Goal: Task Accomplishment & Management: Complete application form

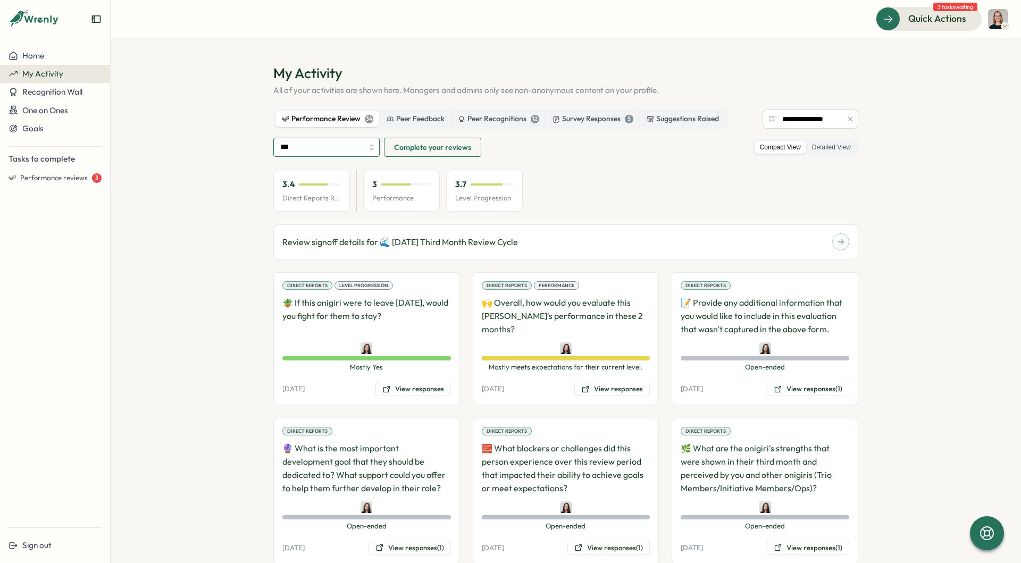
click at [357, 153] on input "***" at bounding box center [326, 147] width 106 height 19
type input "**********"
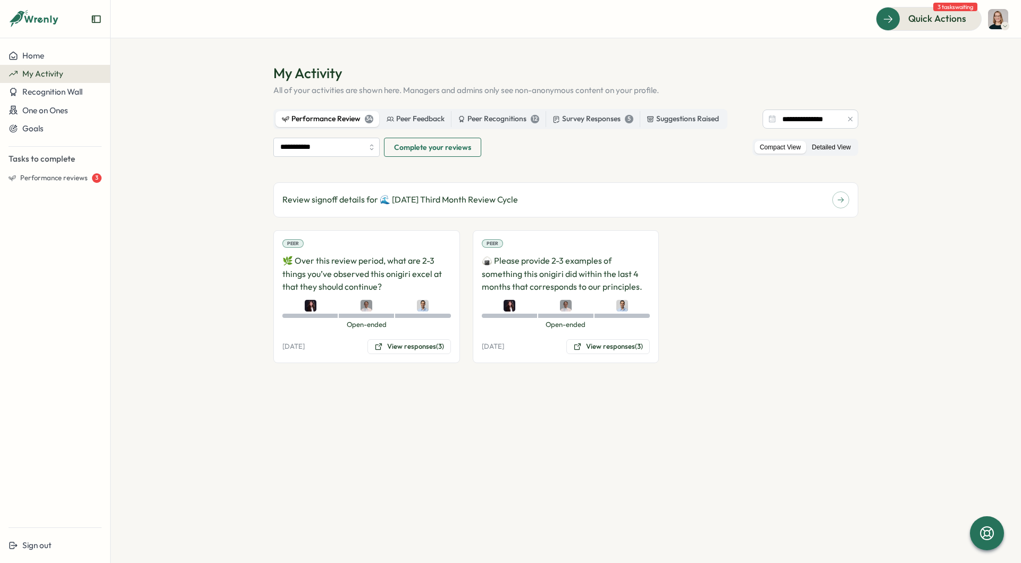
click at [842, 149] on label "Detailed View" at bounding box center [831, 147] width 49 height 13
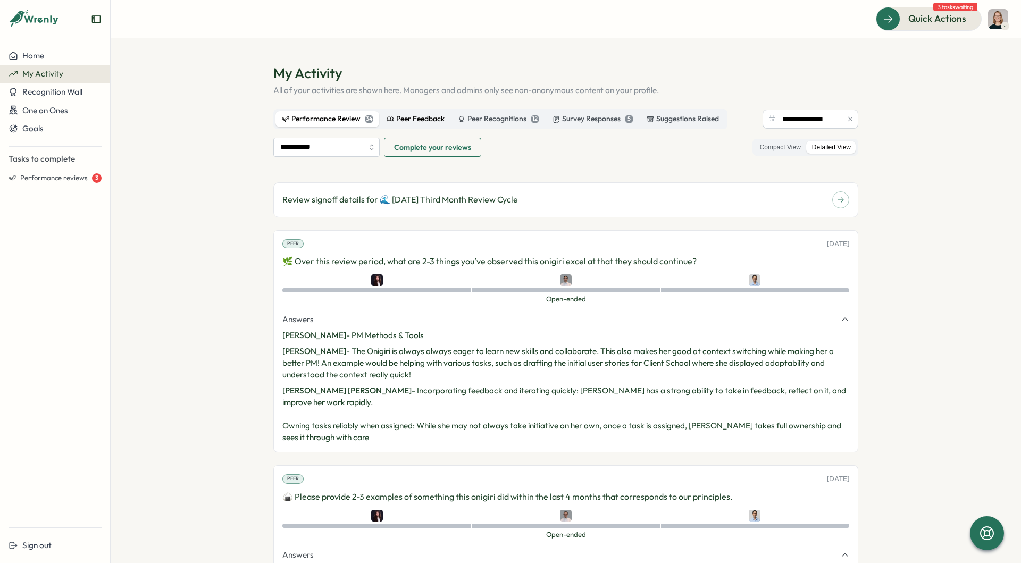
click at [421, 119] on div "Peer Feedback" at bounding box center [416, 119] width 58 height 12
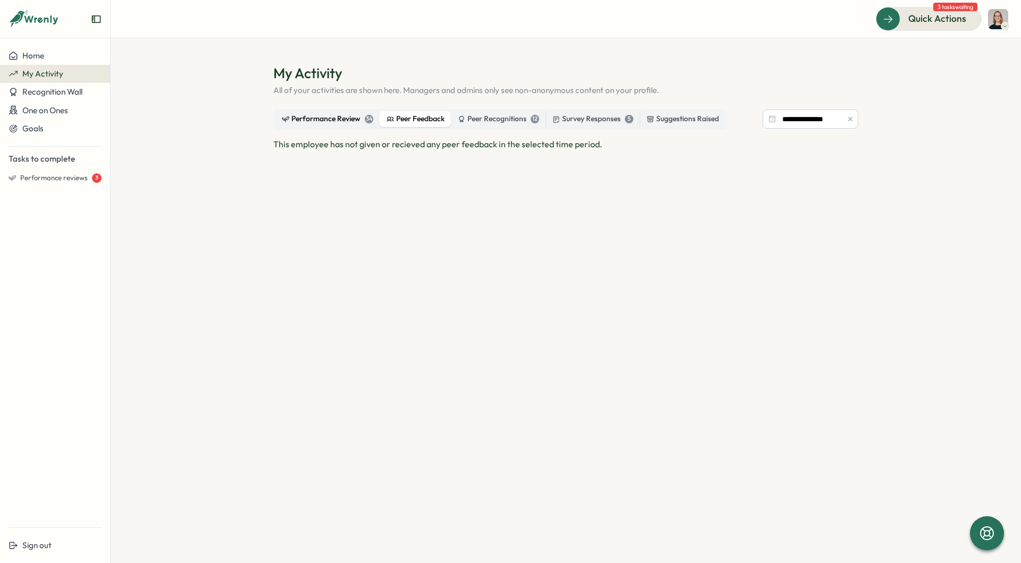
click at [330, 120] on div "Performance Review 34" at bounding box center [328, 119] width 92 height 12
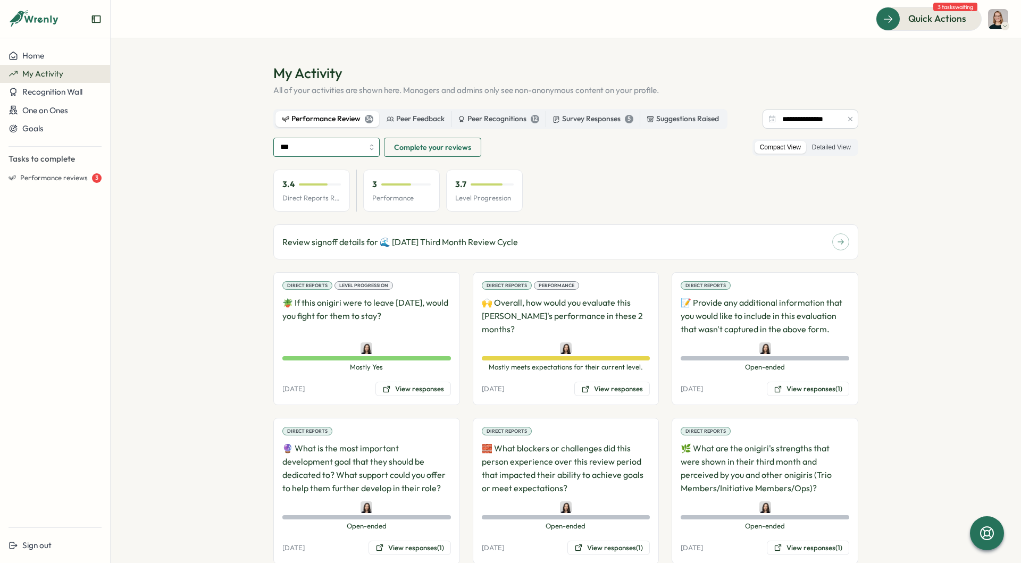
click at [343, 147] on input "***" at bounding box center [326, 147] width 106 height 19
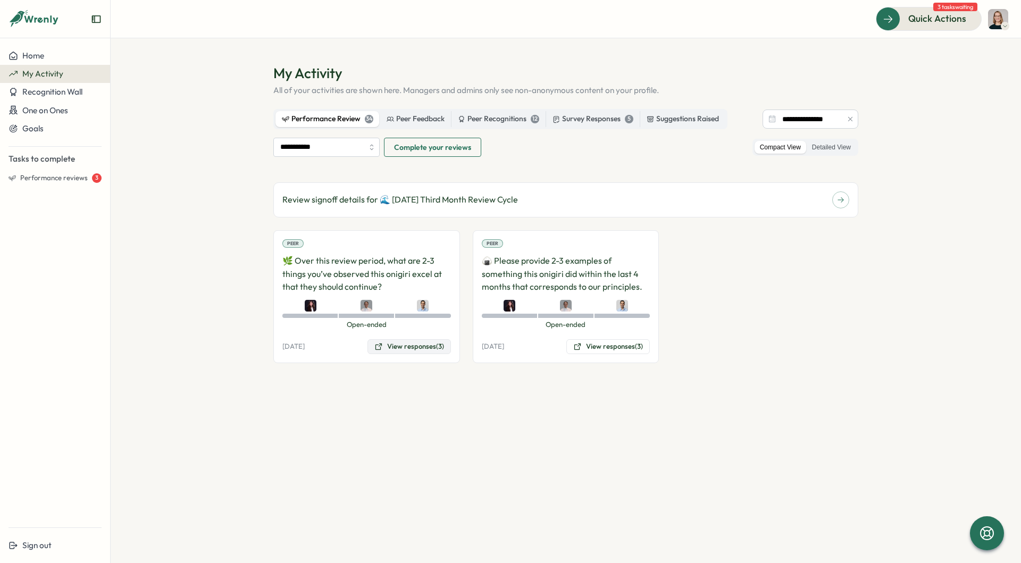
click at [440, 350] on button "View responses (3)" at bounding box center [410, 346] width 84 height 15
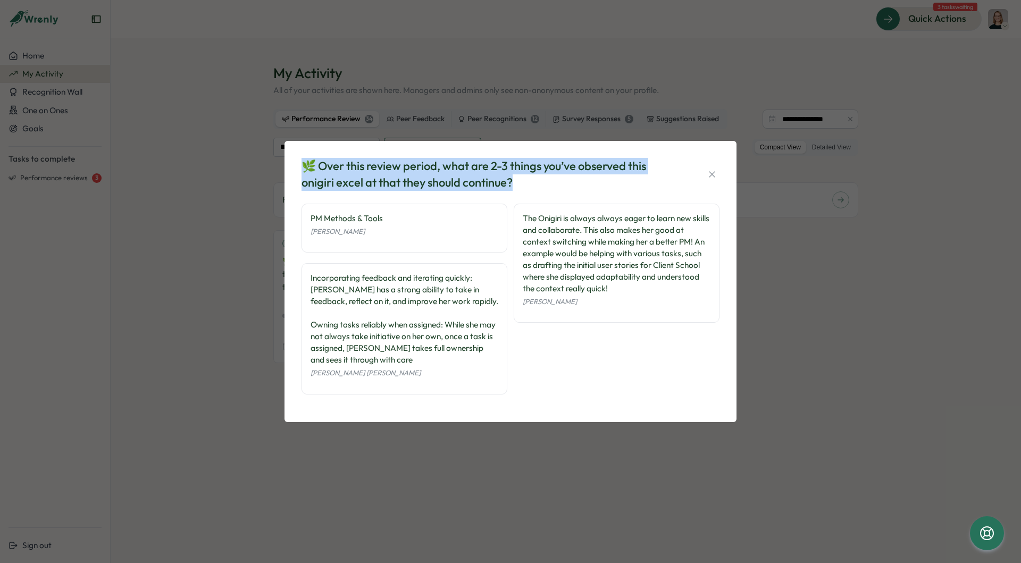
drag, startPoint x: 534, startPoint y: 186, endPoint x: 303, endPoint y: 168, distance: 231.0
click at [303, 168] on div "🌿 Over this review period, what are 2-3 things you’ve observed this onigiri exc…" at bounding box center [491, 174] width 378 height 33
copy div "🌿 Over this review period, what are 2-3 things you’ve observed this onigiri exc…"
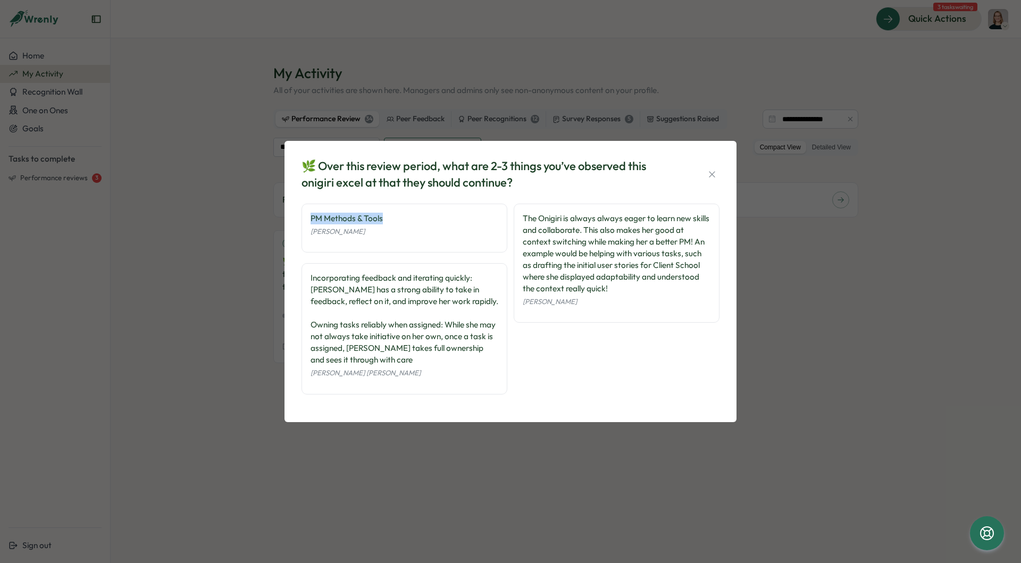
drag, startPoint x: 394, startPoint y: 221, endPoint x: 296, endPoint y: 221, distance: 97.4
click at [302, 221] on div "PM Methods & Tools Stella Maliatsos Incorporating feedback and iterating quickl…" at bounding box center [511, 305] width 418 height 202
copy div "PM Methods & Tools"
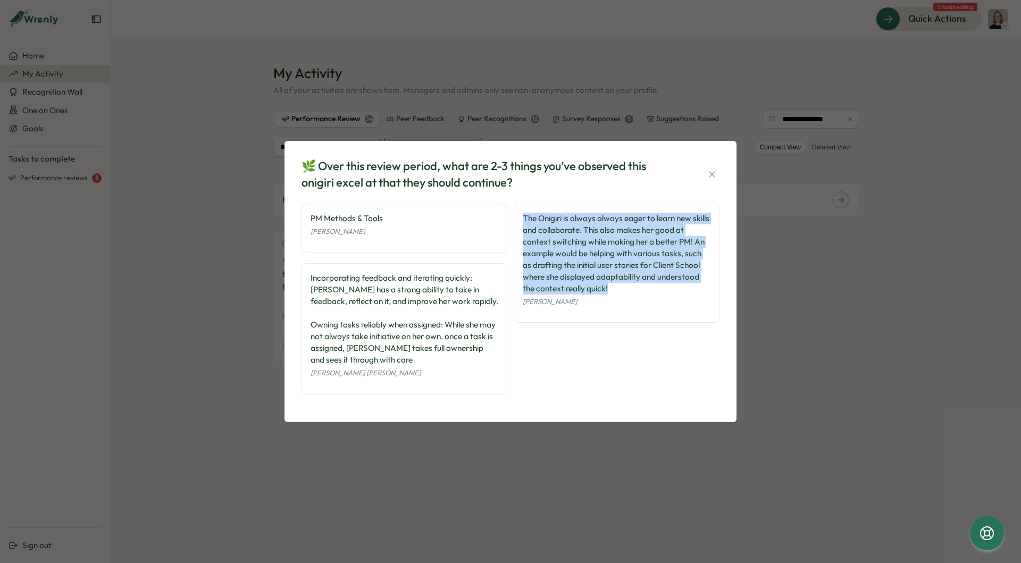
drag, startPoint x: 597, startPoint y: 285, endPoint x: 515, endPoint y: 215, distance: 107.2
click at [515, 215] on div "The Onigiri is always always eager to learn new skills and collaborate. This al…" at bounding box center [617, 264] width 206 height 120
copy div "The Onigiri is always always eager to learn new skills and collaborate. This al…"
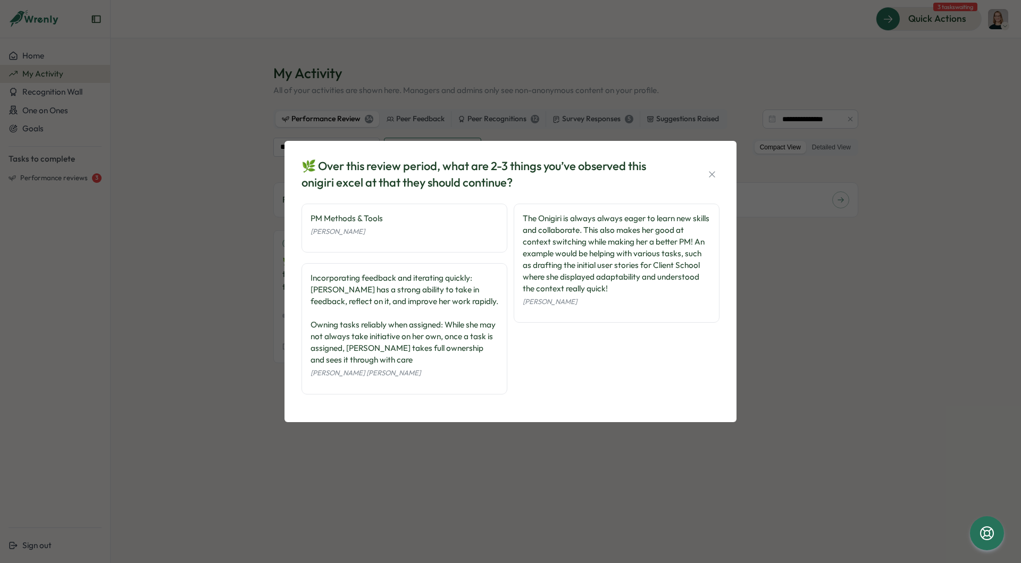
click at [253, 314] on div "🌿 Over this review period, what are 2-3 things you’ve observed this onigiri exc…" at bounding box center [510, 281] width 1021 height 563
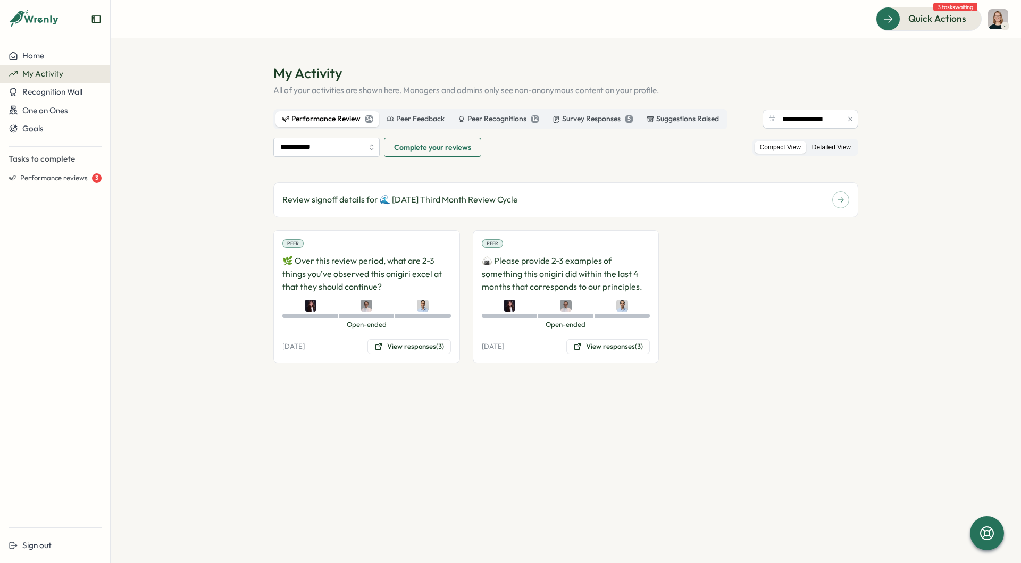
click at [834, 147] on label "Detailed View" at bounding box center [831, 147] width 49 height 13
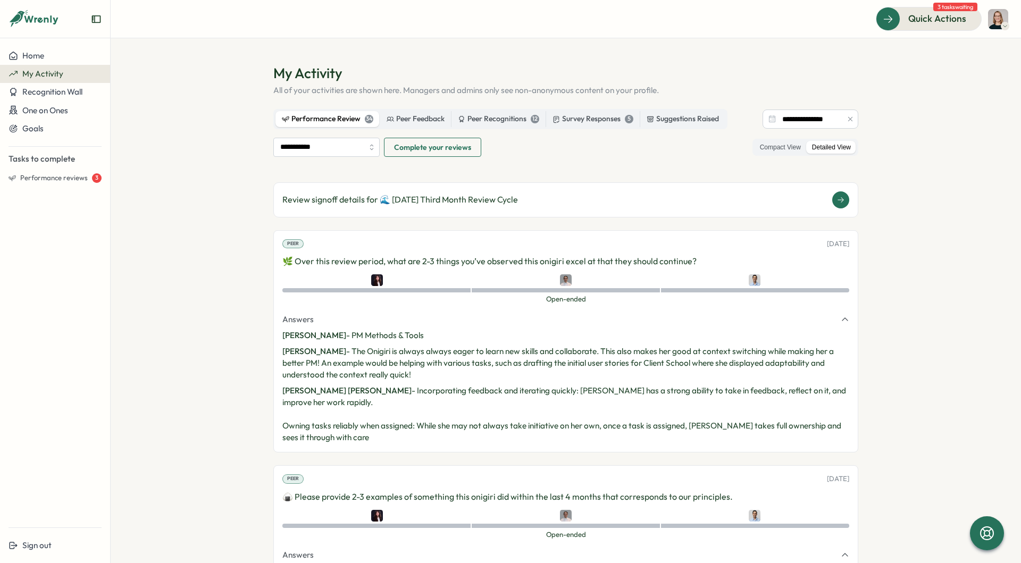
scroll to position [197, 0]
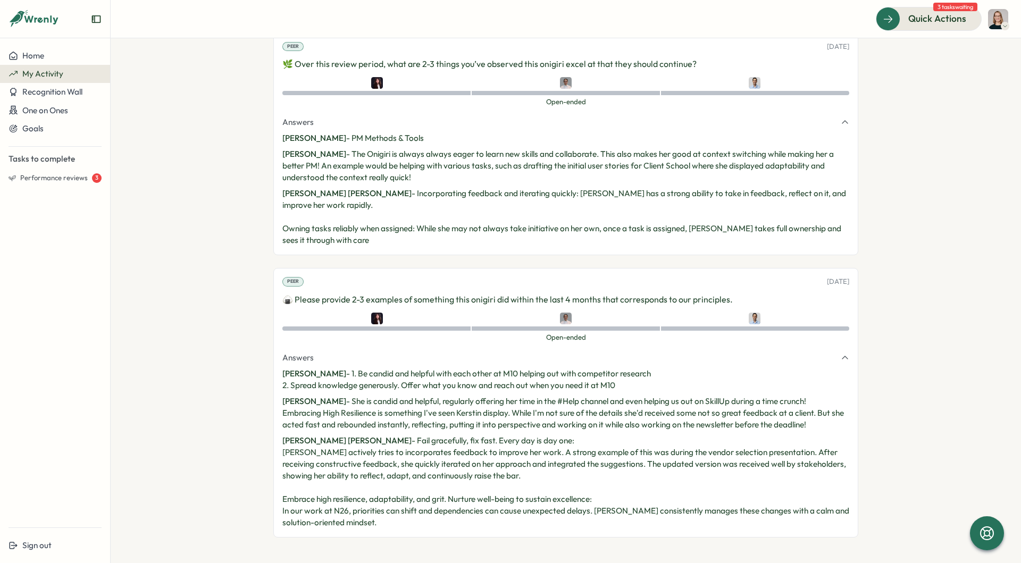
click at [664, 299] on p "🍙 Please provide 2-3 examples of something this onigiri did within the last 4 m…" at bounding box center [565, 299] width 567 height 13
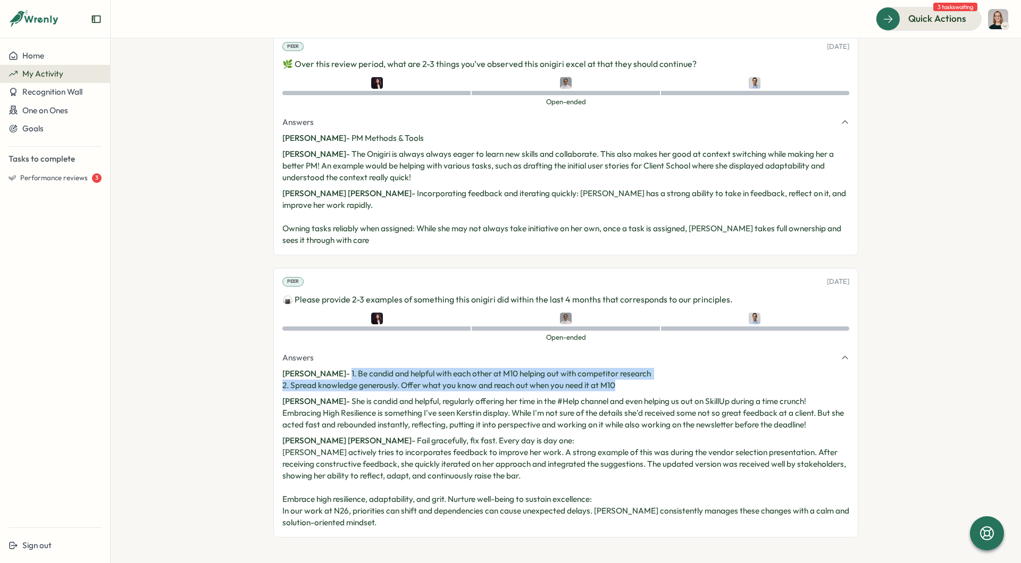
drag, startPoint x: 640, startPoint y: 382, endPoint x: 347, endPoint y: 376, distance: 293.2
click at [347, 376] on p "Stella Maliatsos - 1. Be candid and helpful with each other at M10 helping out …" at bounding box center [565, 379] width 567 height 23
copy p "1. Be candid and helpful with each other at M10 helping out with competitor res…"
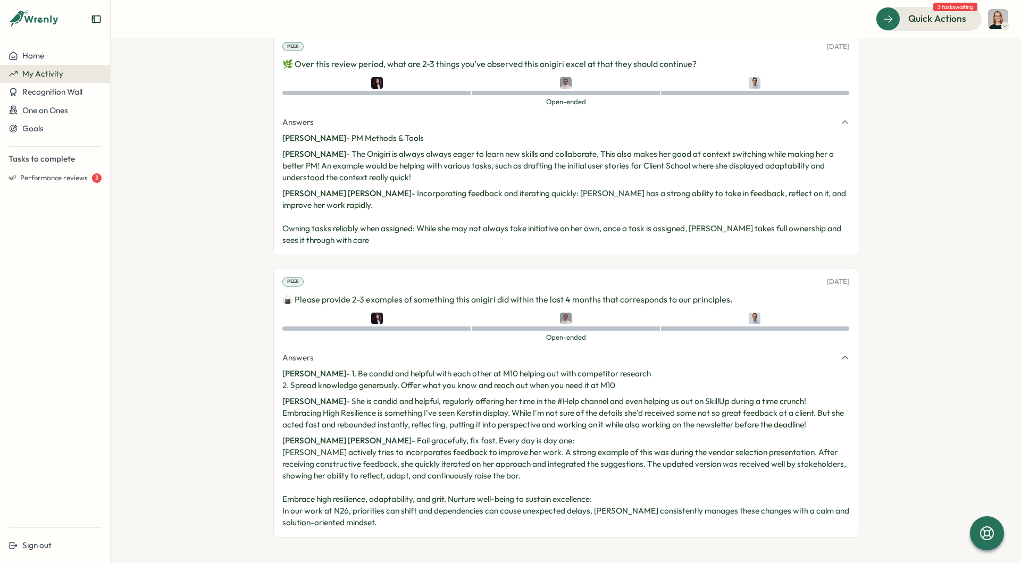
click at [345, 401] on p "Amna Khattak - She is candid and helpful, regularly offering her time in the #H…" at bounding box center [565, 413] width 567 height 35
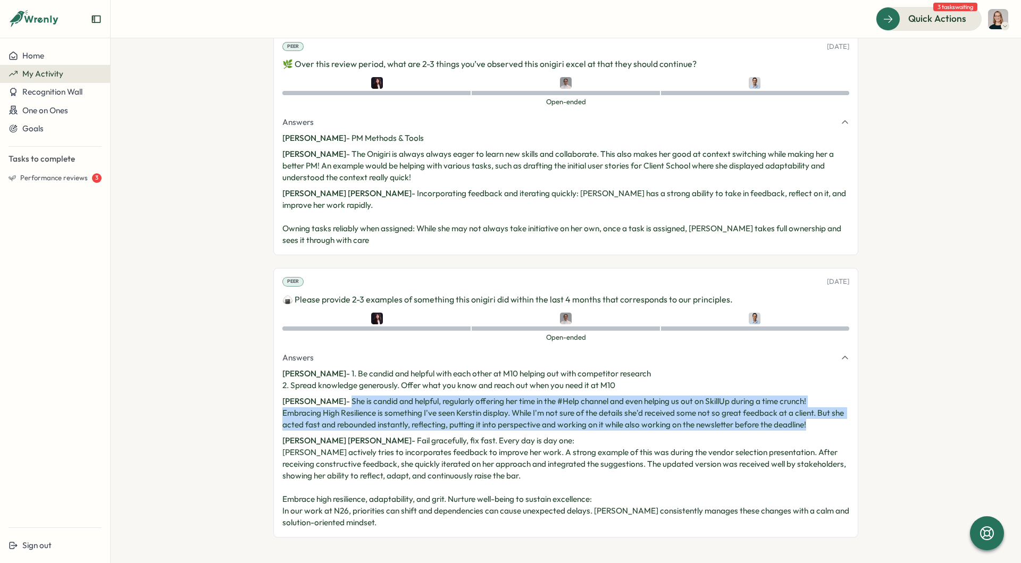
drag, startPoint x: 342, startPoint y: 402, endPoint x: 840, endPoint y: 423, distance: 498.4
click at [840, 423] on p "Amna Khattak - She is candid and helpful, regularly offering her time in the #H…" at bounding box center [565, 413] width 567 height 35
copy p "She is candid and helpful, regularly offering her time in the #Help channel and…"
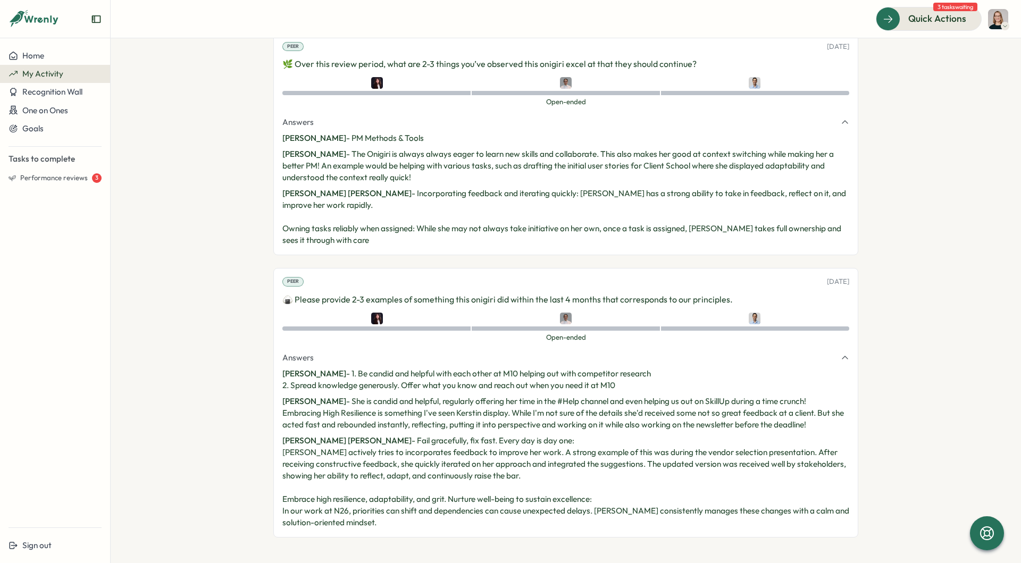
click at [520, 384] on p "Stella Maliatsos - 1. Be candid and helpful with each other at M10 helping out …" at bounding box center [565, 379] width 567 height 23
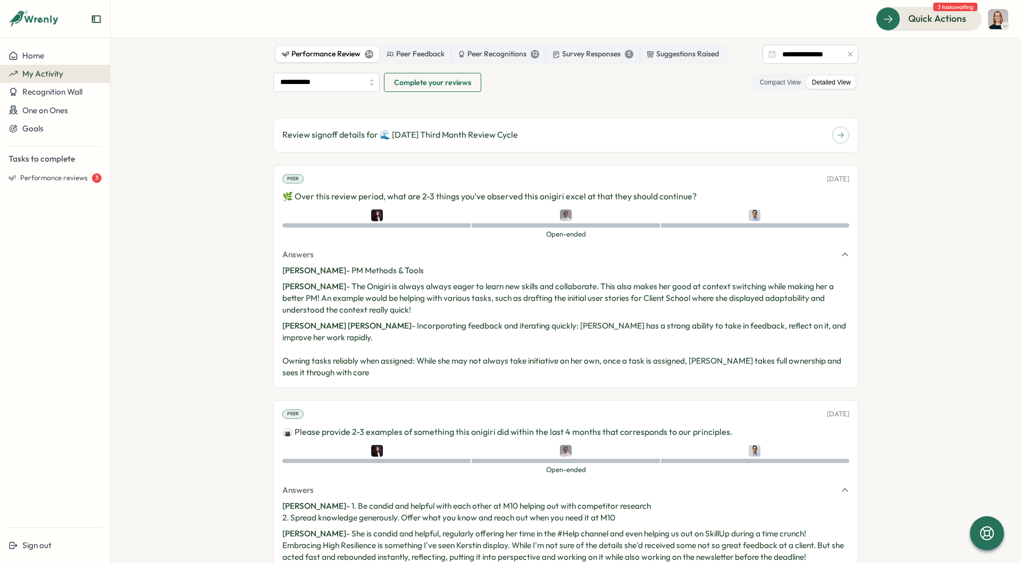
scroll to position [6, 0]
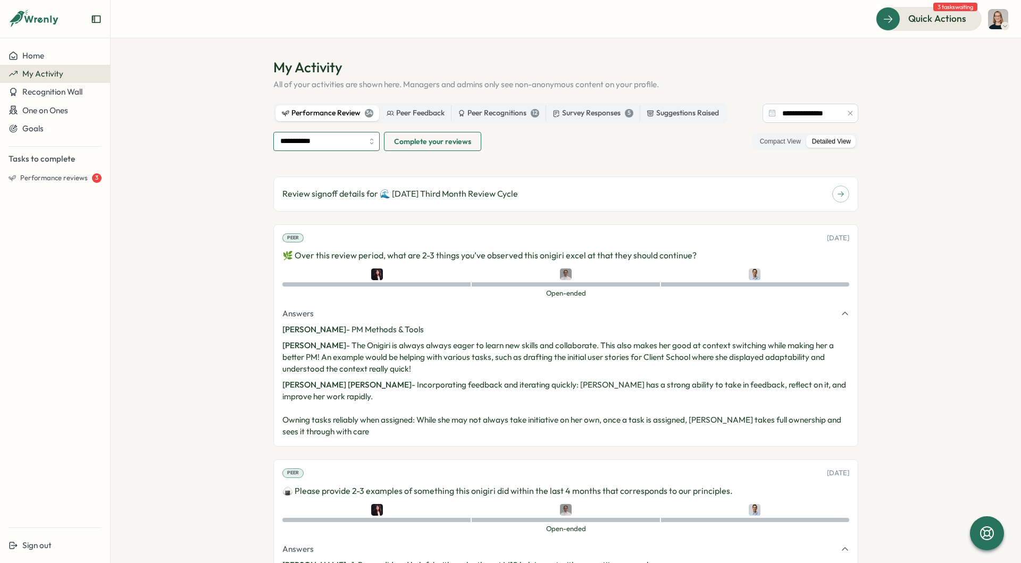
click at [348, 148] on input "**********" at bounding box center [326, 141] width 106 height 19
type input "**********"
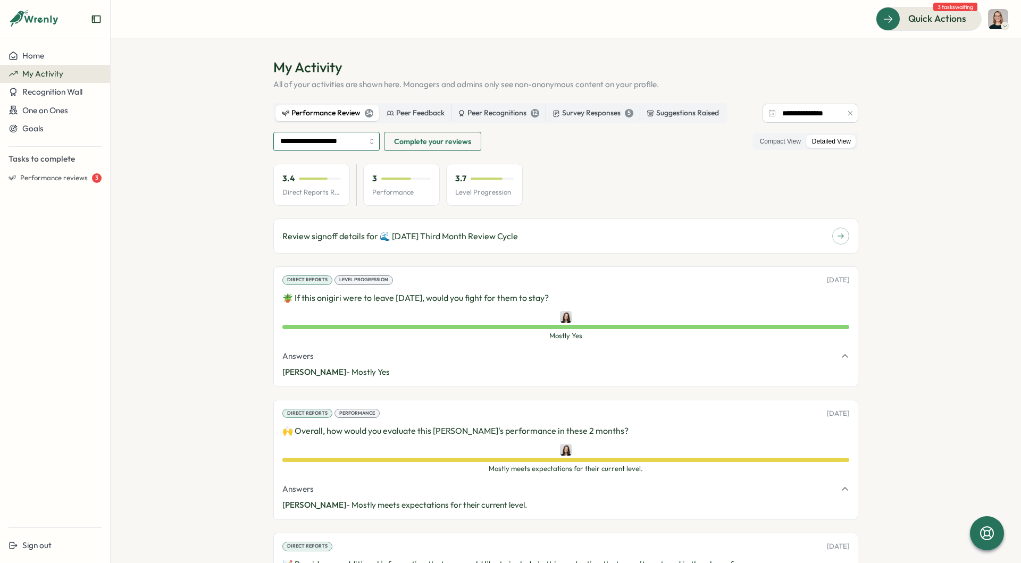
scroll to position [0, 0]
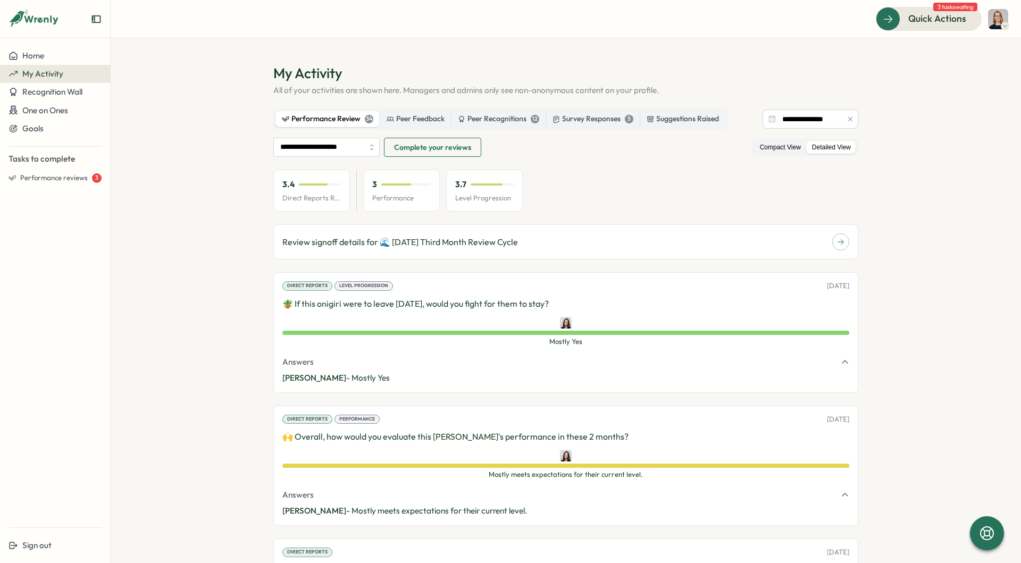
click at [775, 142] on label "Compact View" at bounding box center [781, 147] width 52 height 13
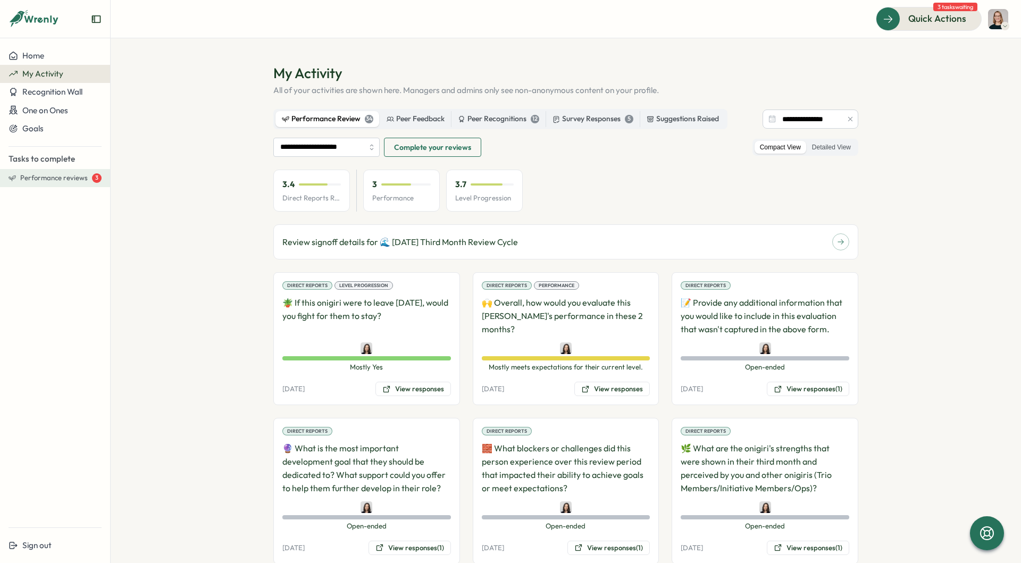
click at [51, 181] on span "Performance reviews" at bounding box center [54, 178] width 68 height 10
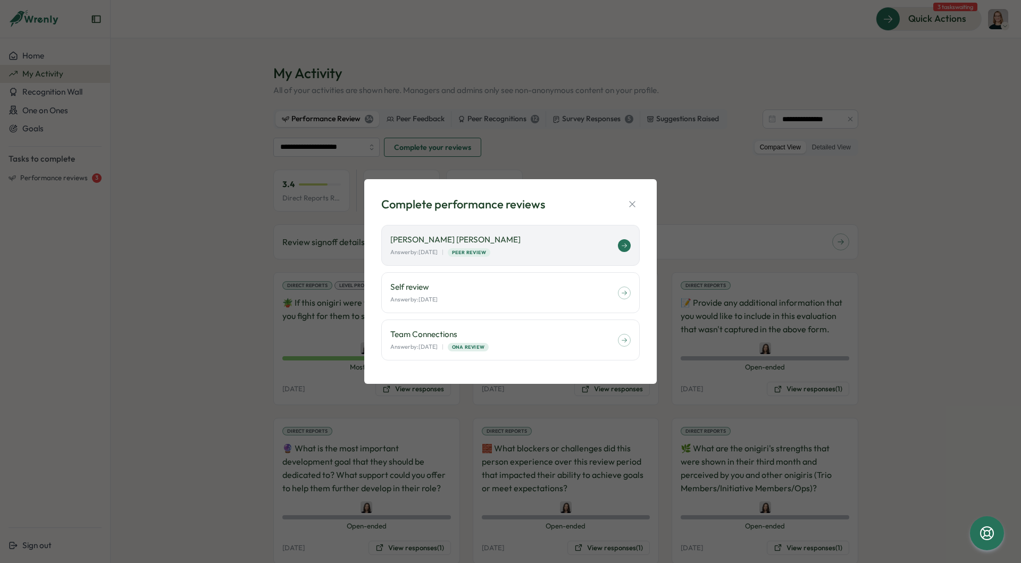
click at [438, 252] on p "Answer by: September 30" at bounding box center [413, 252] width 47 height 9
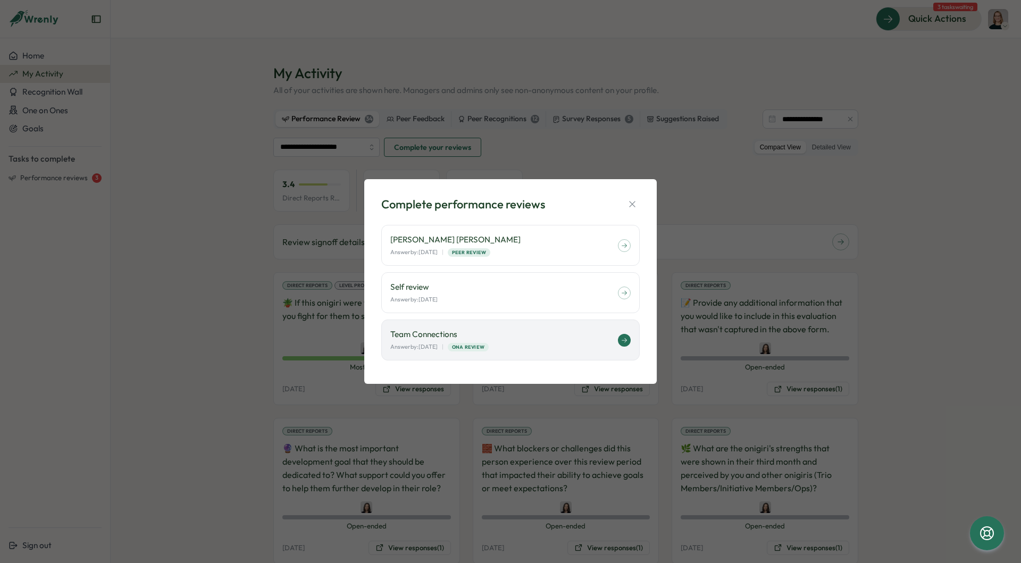
click at [437, 346] on p "Answer by: September 30" at bounding box center [413, 347] width 47 height 9
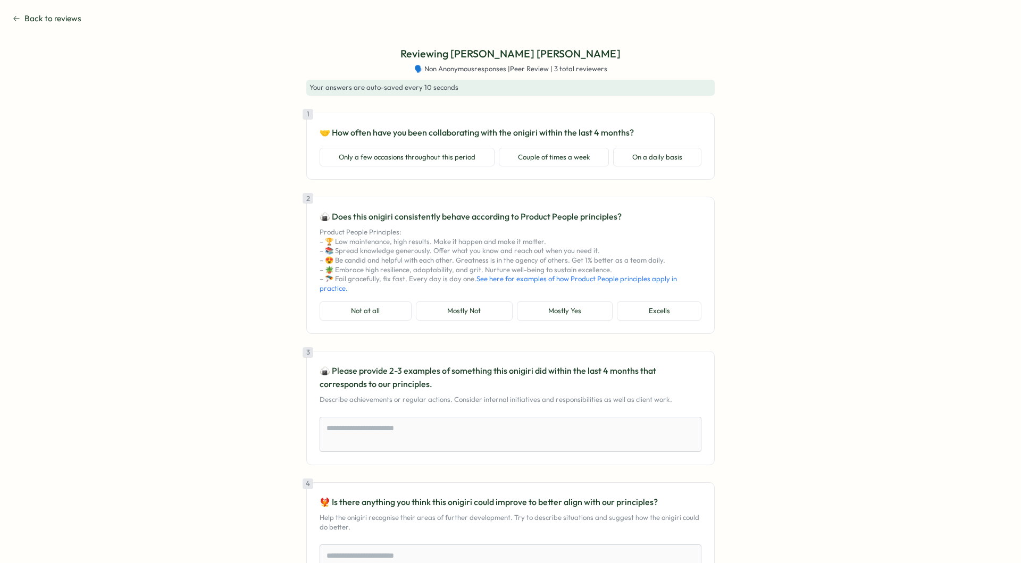
type textarea "*"
click at [46, 15] on span "Back to reviews" at bounding box center [52, 19] width 57 height 12
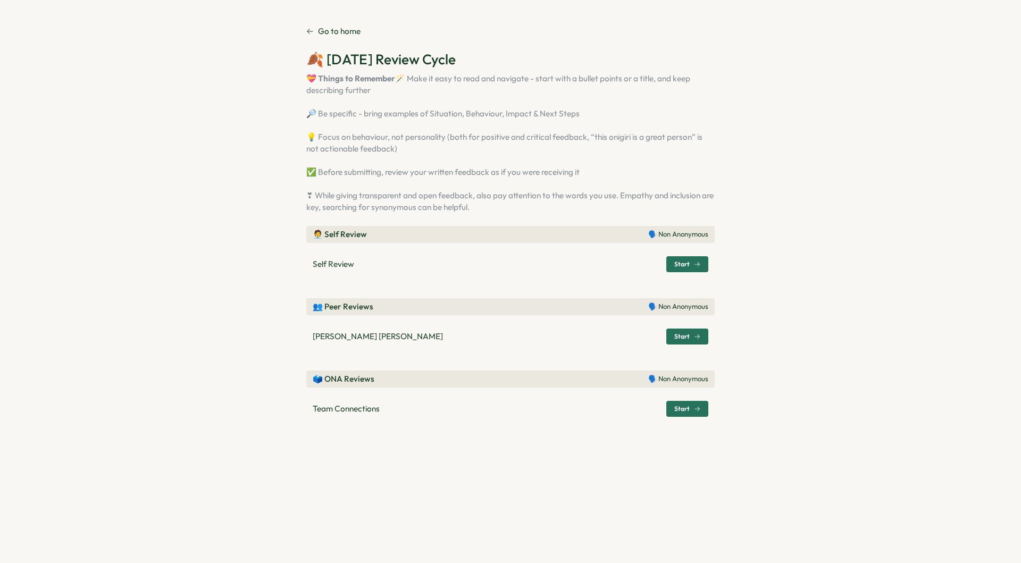
click at [333, 26] on p "Go to home" at bounding box center [339, 32] width 43 height 12
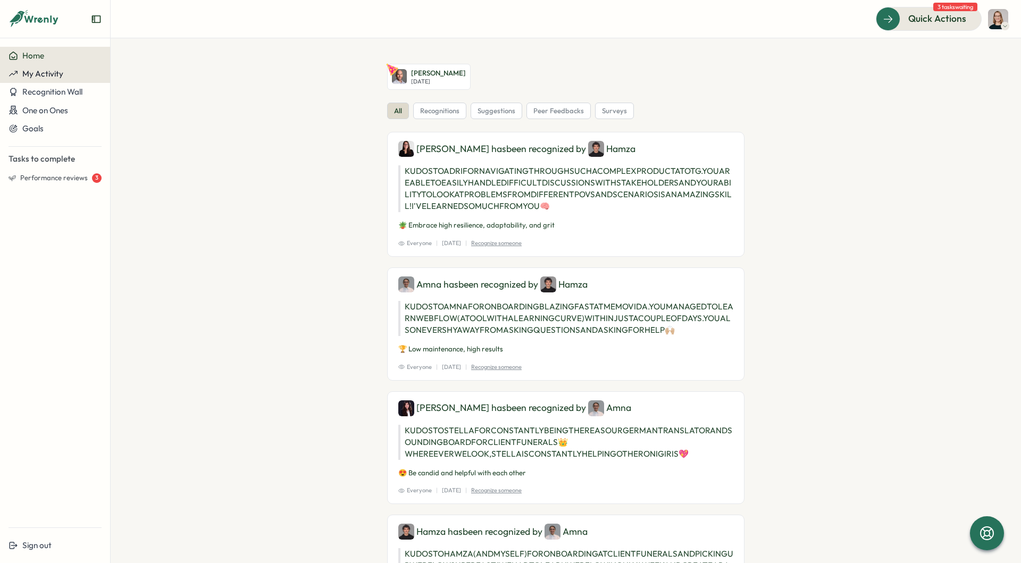
click at [60, 70] on span "My Activity" at bounding box center [42, 74] width 41 height 10
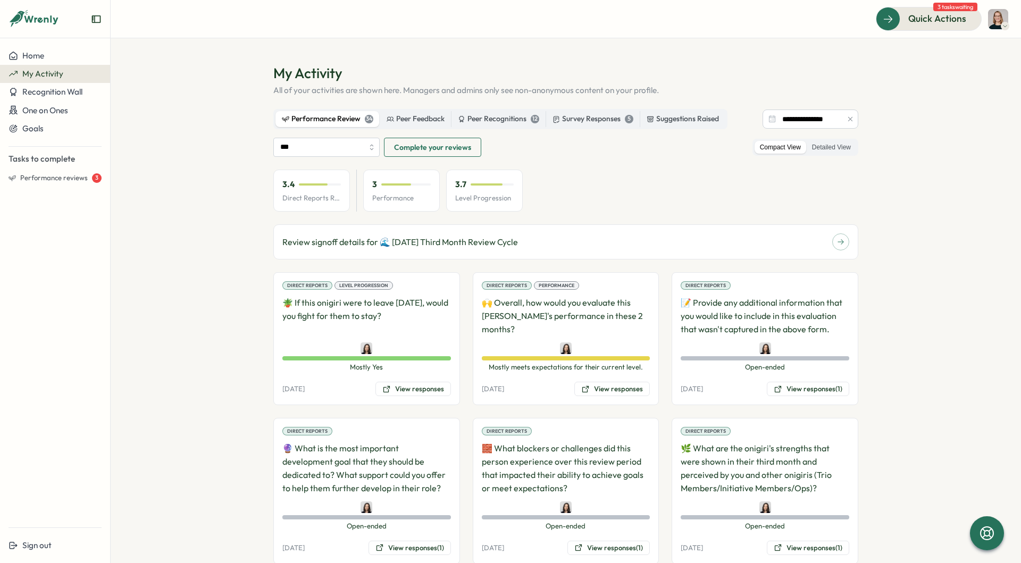
click at [848, 116] on button "button" at bounding box center [851, 119] width 12 height 12
click at [303, 140] on input "***" at bounding box center [326, 147] width 106 height 19
type input "**********"
